Goal: Information Seeking & Learning: Find specific fact

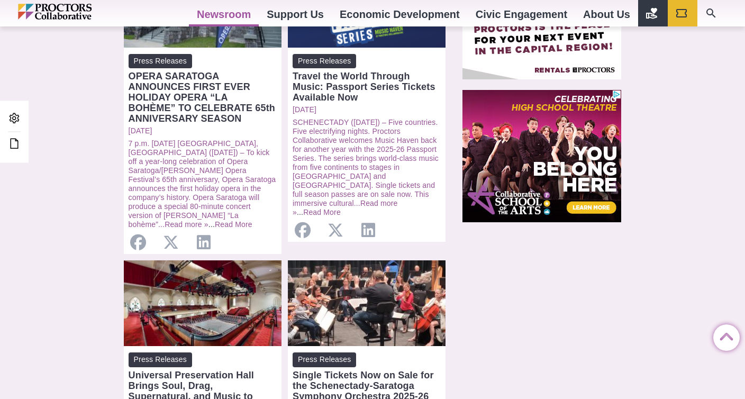
scroll to position [865, 0]
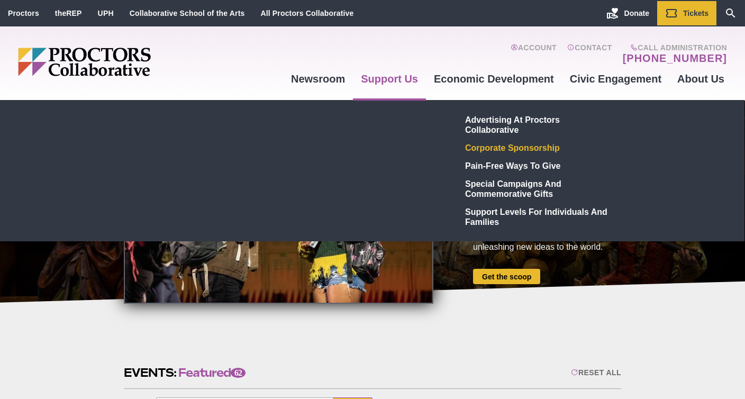
click at [492, 145] on link "Corporate Sponsorship" at bounding box center [538, 148] width 154 height 18
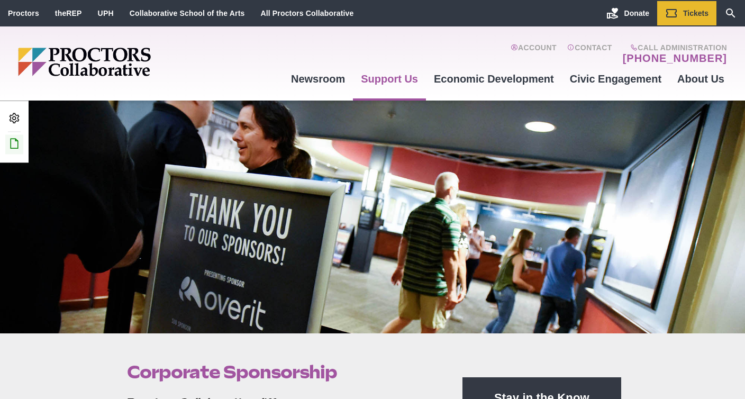
click at [15, 138] on icon at bounding box center [14, 143] width 13 height 13
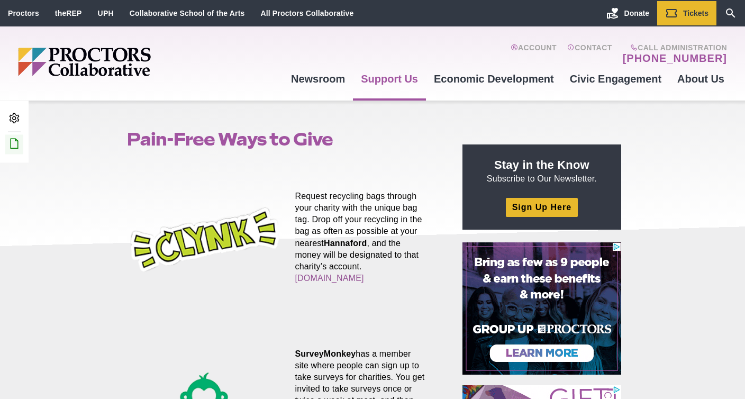
click at [16, 143] on icon at bounding box center [14, 143] width 13 height 13
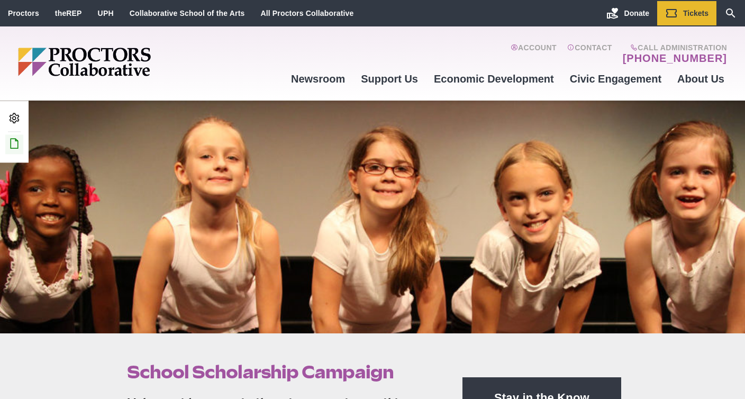
click at [13, 148] on icon at bounding box center [14, 143] width 13 height 13
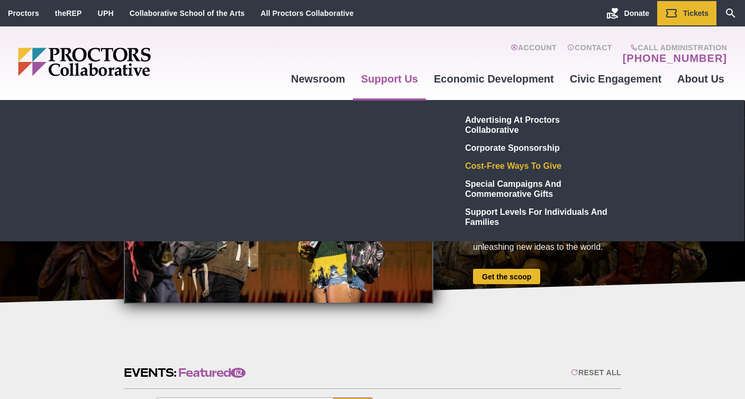
click at [483, 168] on link "Cost-Free Ways to Give" at bounding box center [538, 166] width 154 height 18
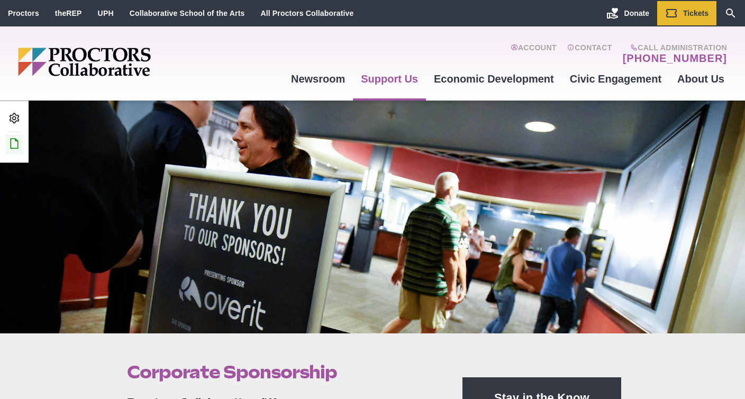
click at [13, 144] on icon at bounding box center [14, 143] width 13 height 13
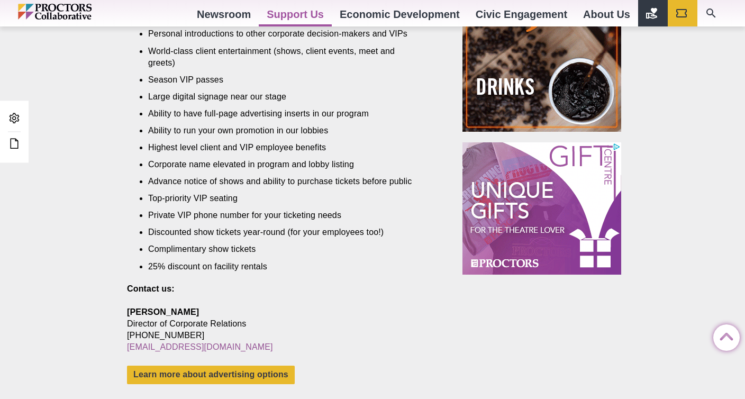
scroll to position [762, 0]
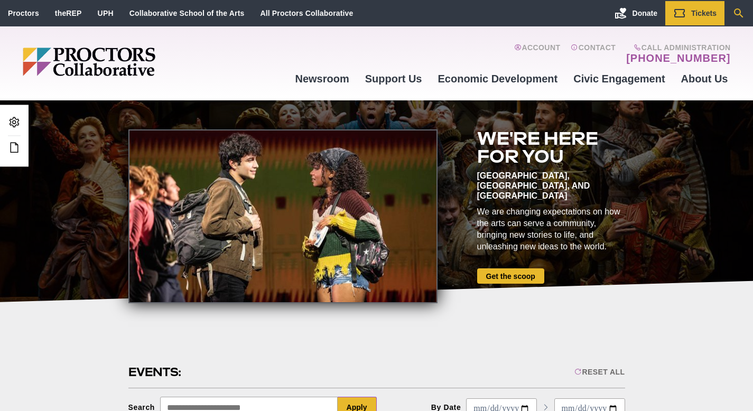
click at [739, 8] on icon "Search" at bounding box center [739, 13] width 10 height 10
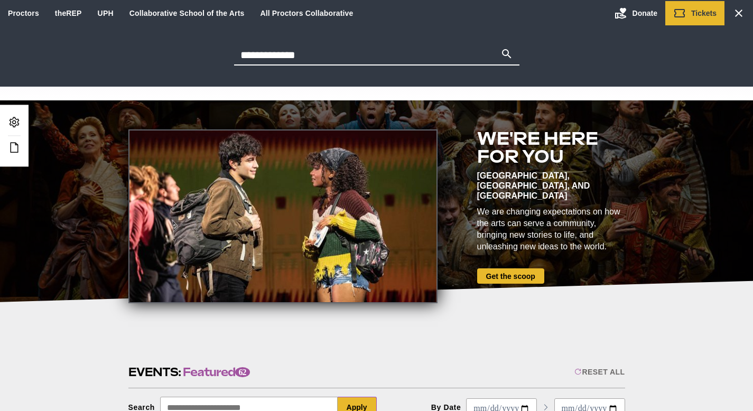
type input "**********"
click at [501, 48] on button "Search" at bounding box center [507, 55] width 13 height 15
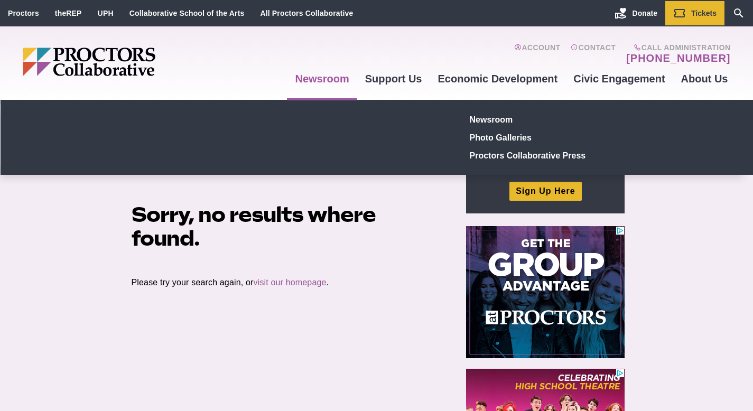
click at [321, 78] on link "Newsroom" at bounding box center [322, 79] width 70 height 29
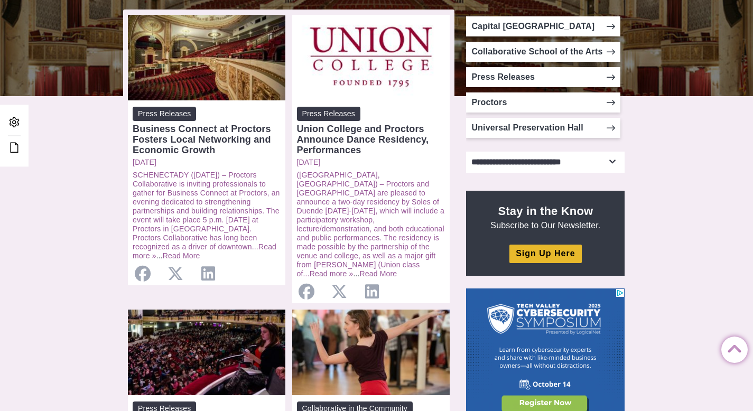
scroll to position [238, 0]
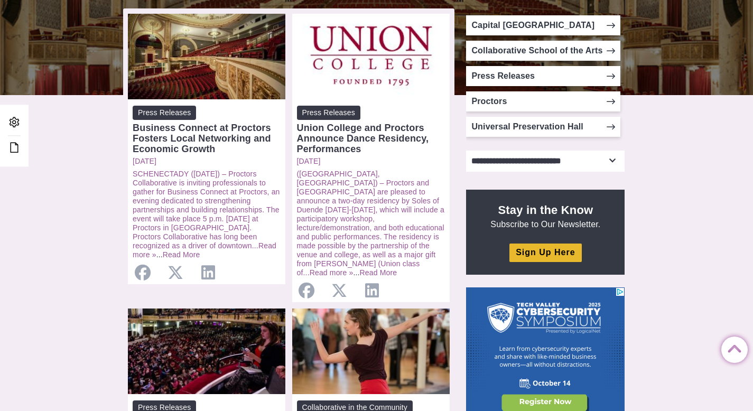
click at [618, 157] on select "**********" at bounding box center [545, 161] width 159 height 21
select select "**********"
click at [466, 151] on select "**********" at bounding box center [545, 161] width 159 height 21
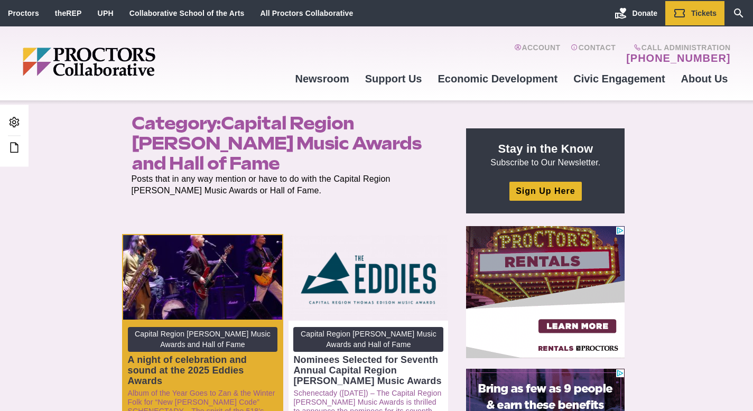
click at [136, 359] on div "A night of celebration and sound at the 2025 Eddies Awards" at bounding box center [203, 371] width 150 height 32
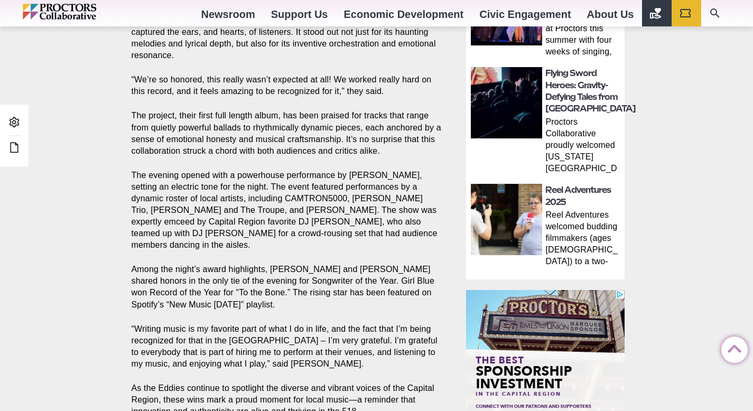
scroll to position [714, 0]
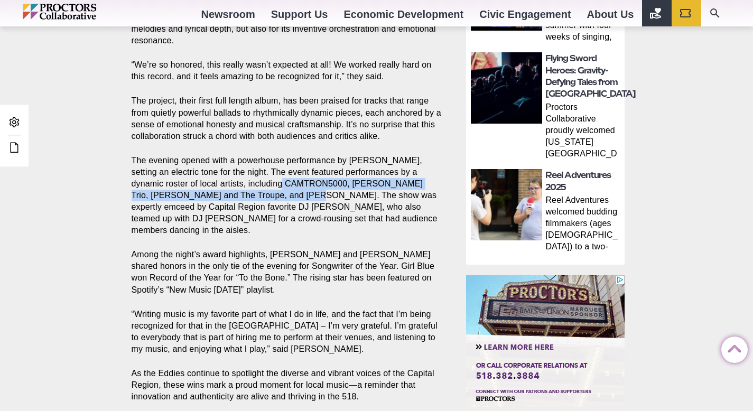
drag, startPoint x: 252, startPoint y: 185, endPoint x: 269, endPoint y: 191, distance: 18.1
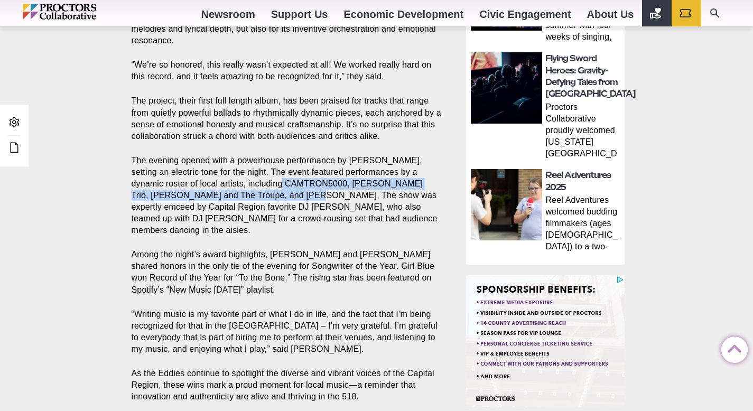
click at [269, 191] on p "The evening opened with a powerhouse performance by Blasé DeBris, setting an el…" at bounding box center [287, 196] width 311 height 82
copy p "CAMTRON5000, Zorbas Trio, Shannon Tehya and The Troupe, and Margo Macero"
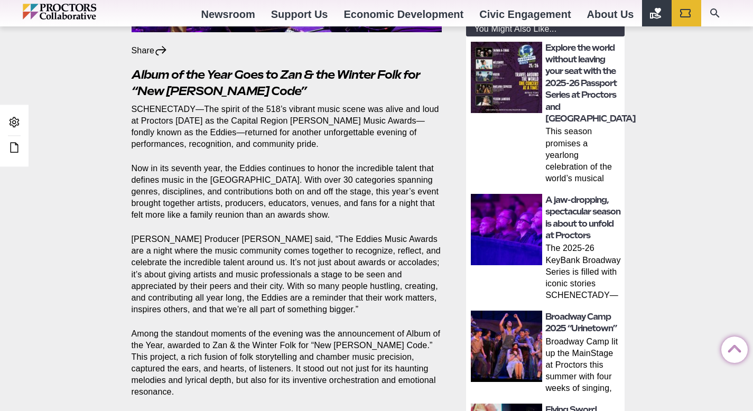
scroll to position [338, 0]
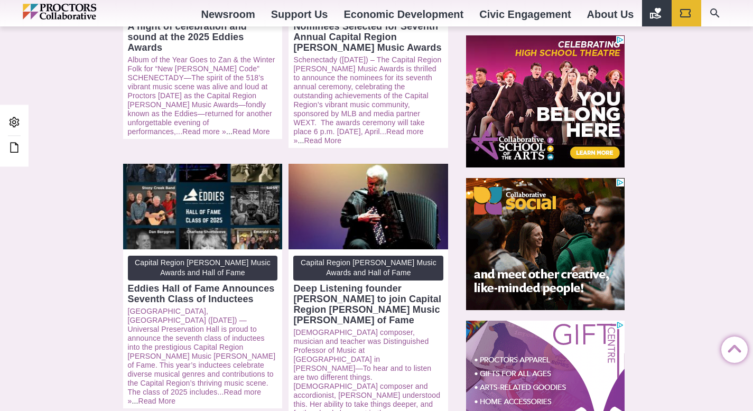
scroll to position [324, 0]
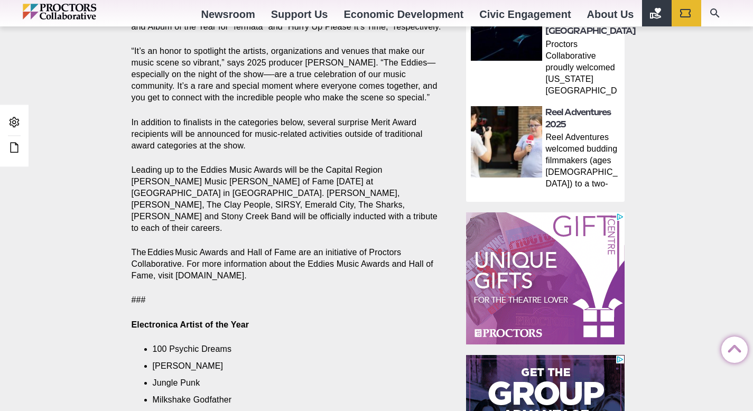
scroll to position [782, 0]
